Goal: Task Accomplishment & Management: Manage account settings

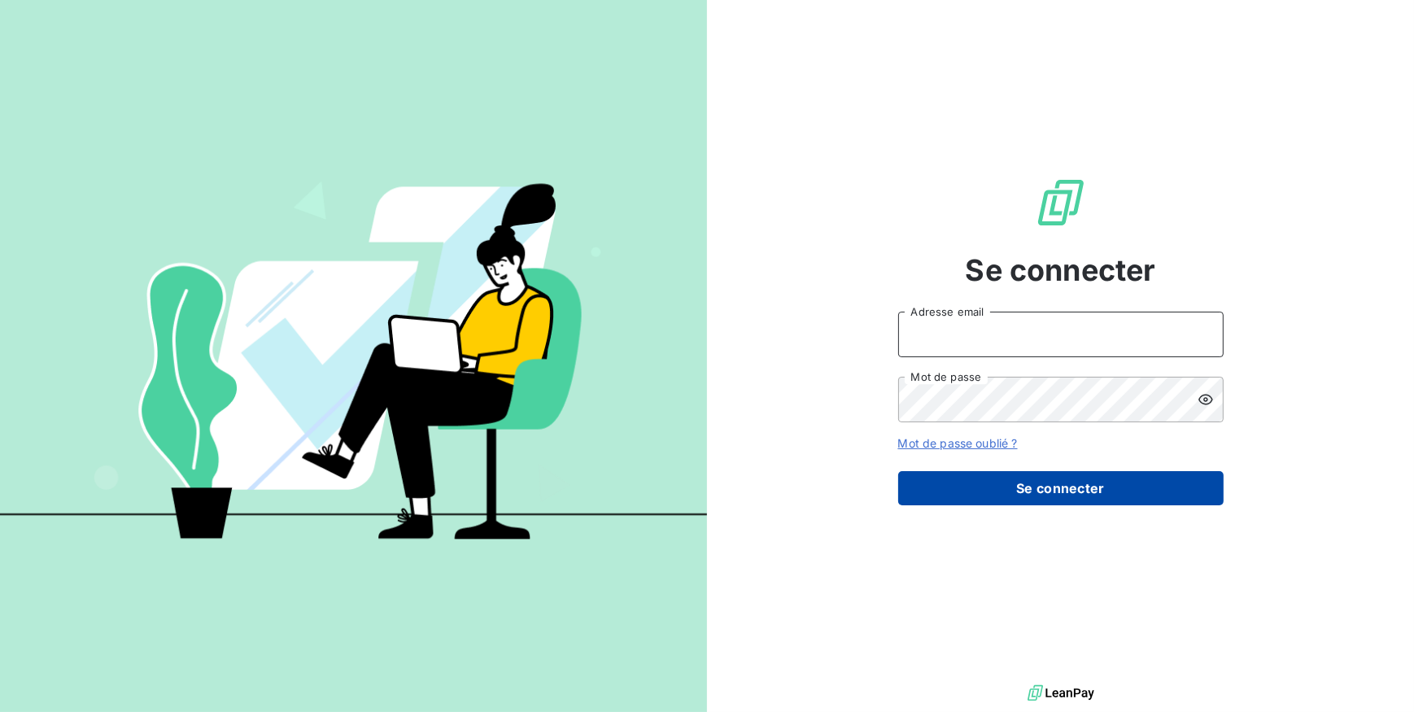
type input "[EMAIL_ADDRESS][DOMAIN_NAME]"
click at [1021, 499] on button "Se connecter" at bounding box center [1061, 488] width 326 height 34
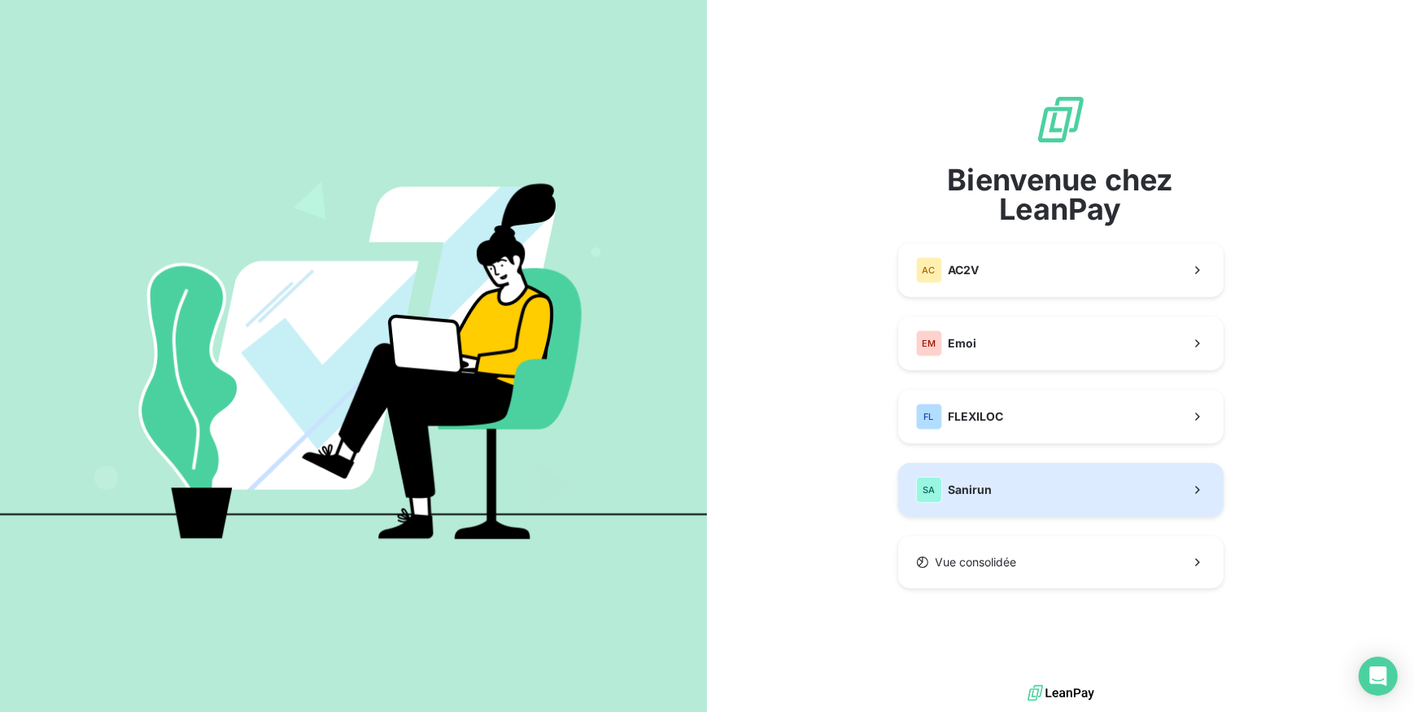
click at [964, 504] on button "SA Sanirun" at bounding box center [1061, 490] width 326 height 54
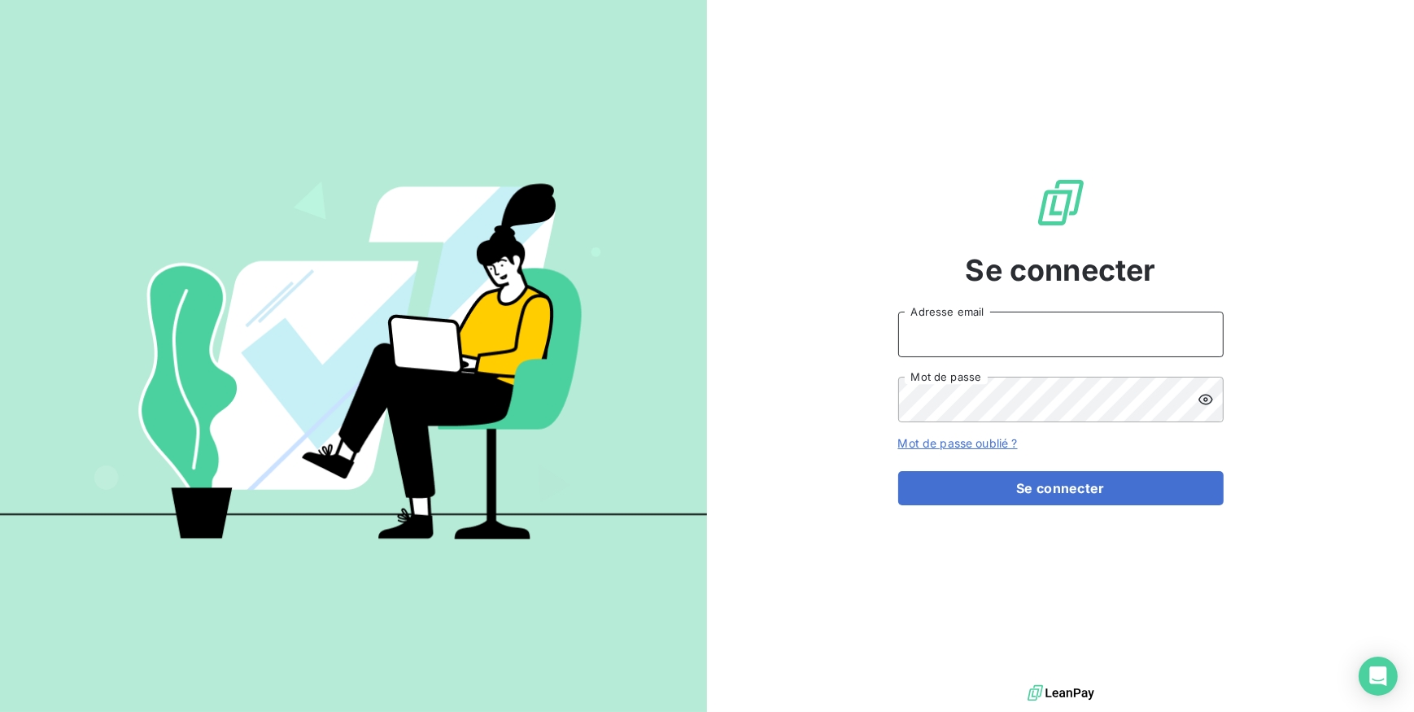
type input "[EMAIL_ADDRESS][DOMAIN_NAME]"
